Goal: Entertainment & Leisure: Consume media (video, audio)

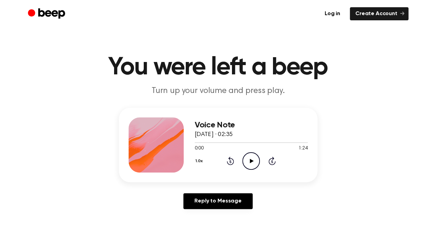
click at [254, 159] on icon "Play Audio" at bounding box center [251, 161] width 18 height 18
click at [247, 162] on icon "Play Audio" at bounding box center [251, 161] width 18 height 18
